Goal: Check status

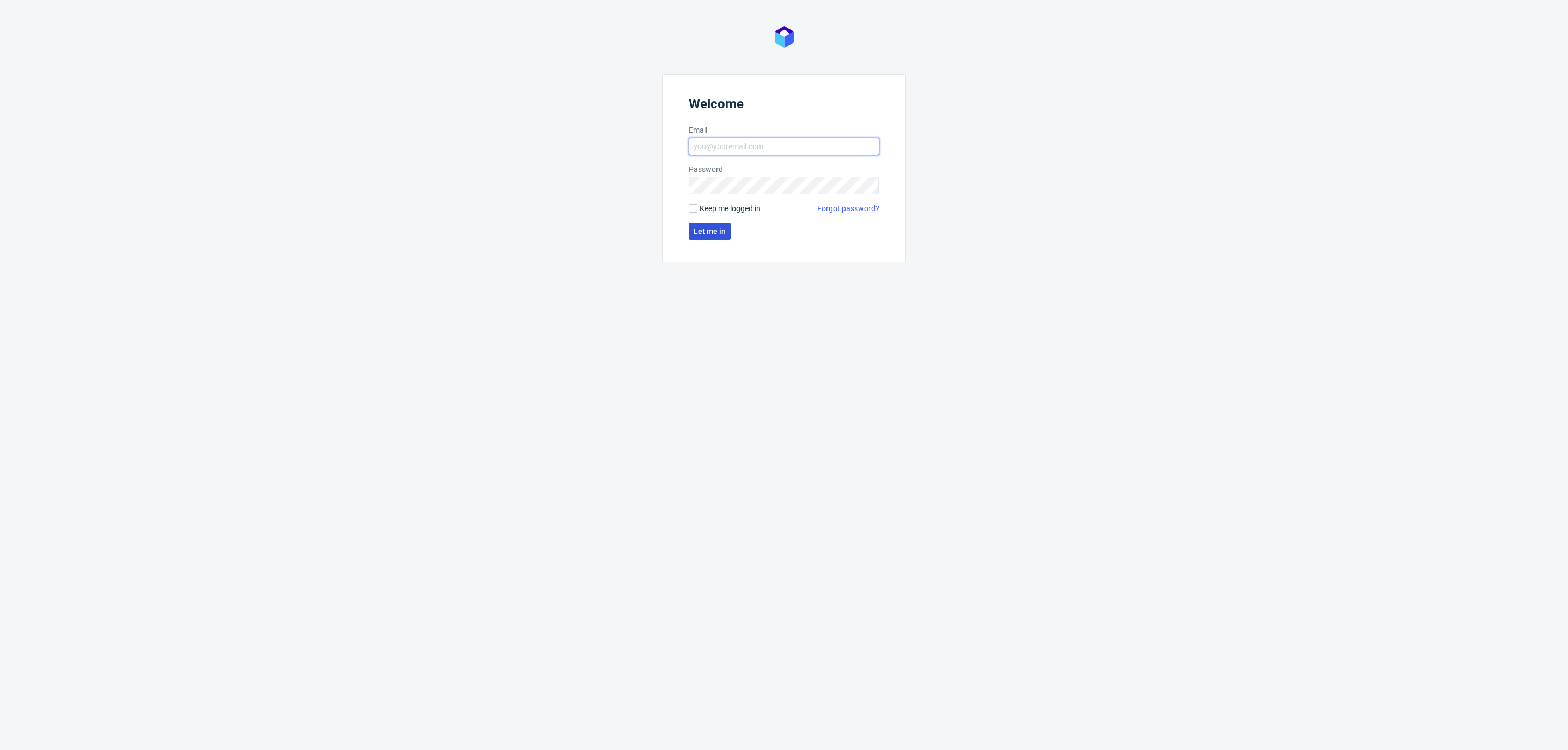
type input "[EMAIL_ADDRESS][DOMAIN_NAME]"
click at [723, 221] on form "Welcome Email [EMAIL_ADDRESS][DOMAIN_NAME] Password Keep me logged in Forgot pa…" at bounding box center [784, 168] width 244 height 188
click at [723, 224] on button "Let me in" at bounding box center [710, 231] width 42 height 17
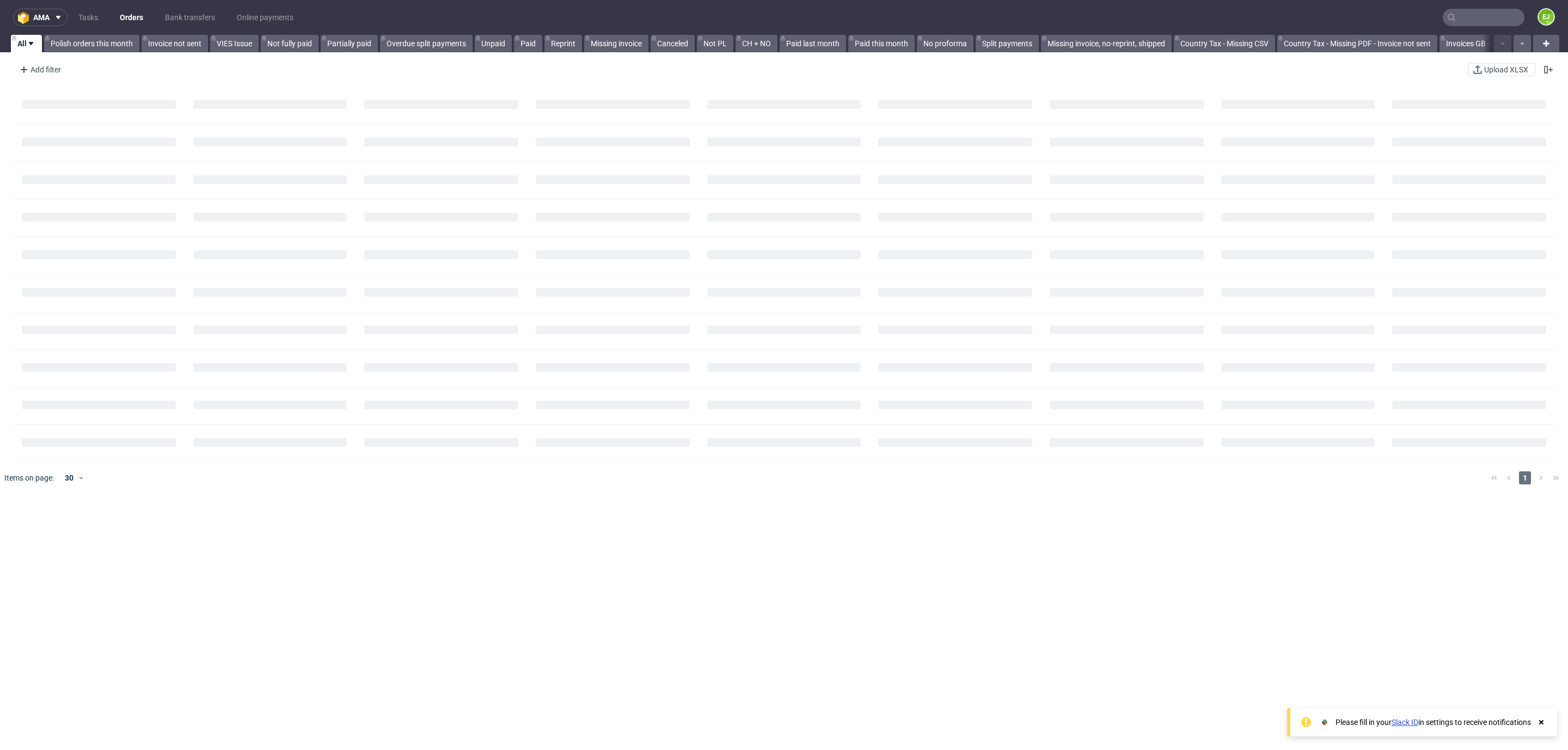
click at [1455, 19] on input "text" at bounding box center [1484, 17] width 82 height 17
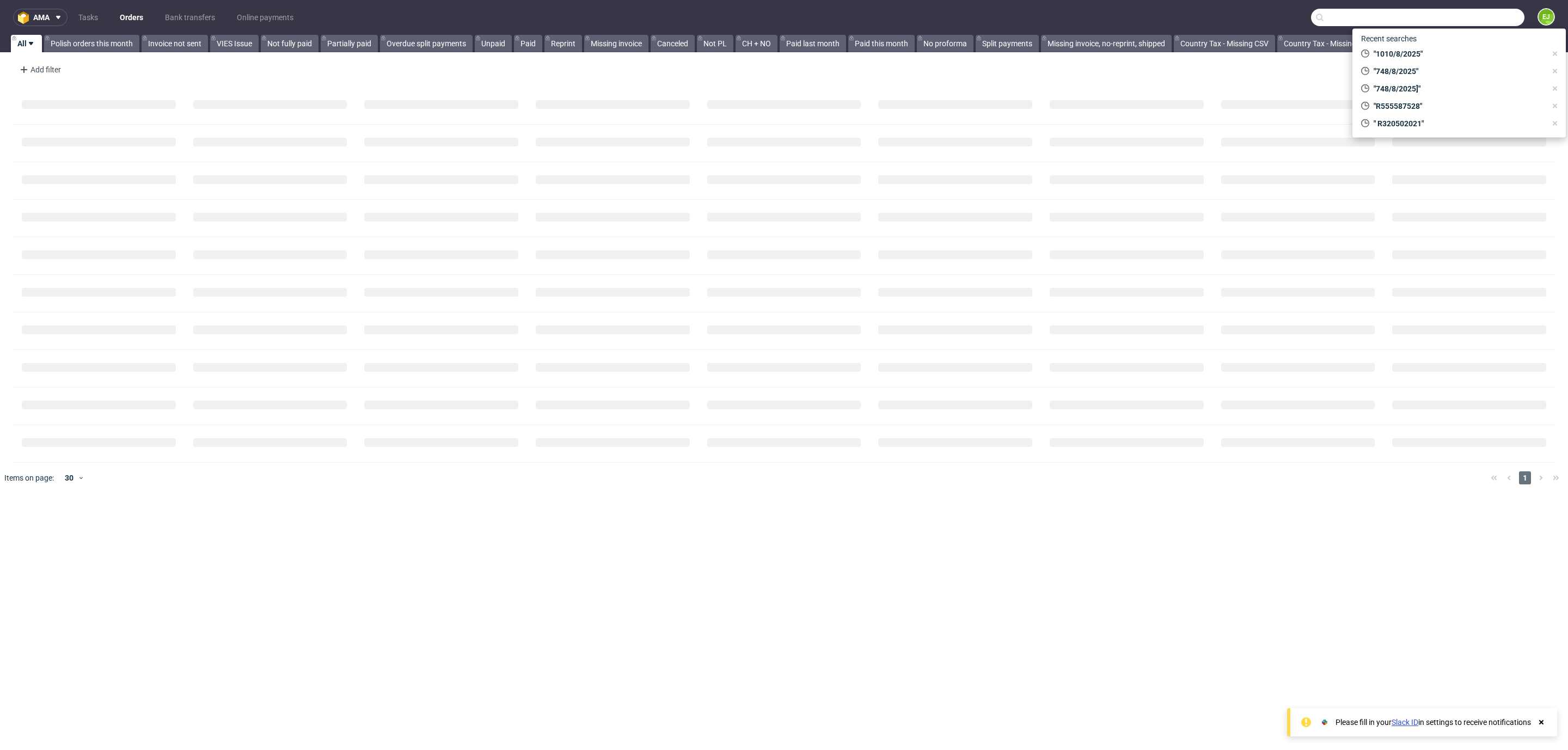
paste input "1459/8/2025"
type input "1459/8/2025"
